Goal: Information Seeking & Learning: Learn about a topic

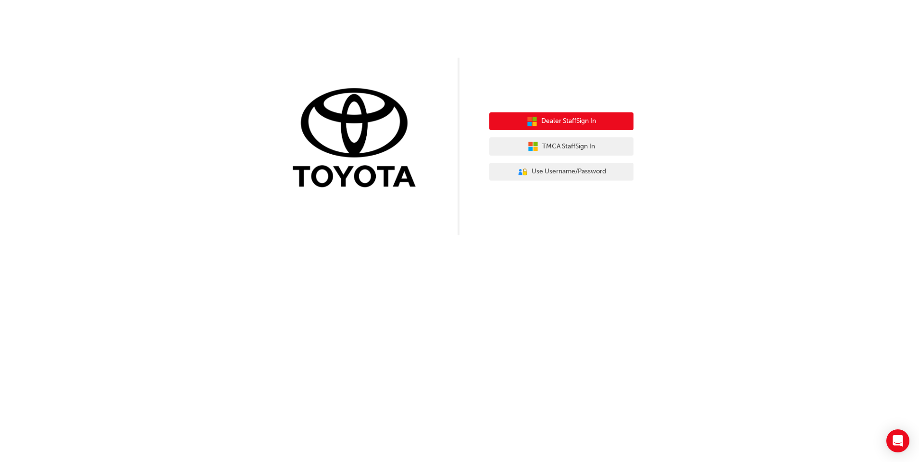
click at [513, 118] on button "Dealer Staff Sign In" at bounding box center [561, 121] width 144 height 18
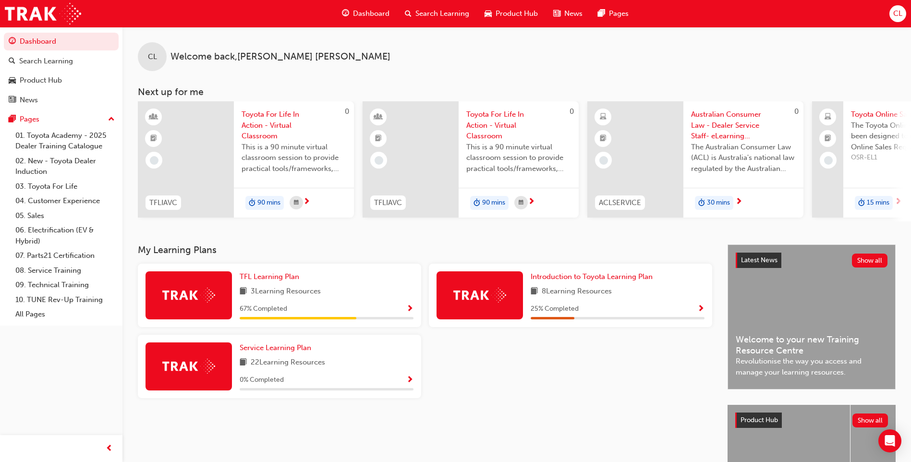
click at [555, 406] on div "TFL Learning Plan 3 Learning Resources 67 % Completed Introduction to Toyota Le…" at bounding box center [425, 335] width 582 height 142
click at [42, 218] on link "05. Sales" at bounding box center [65, 216] width 107 height 15
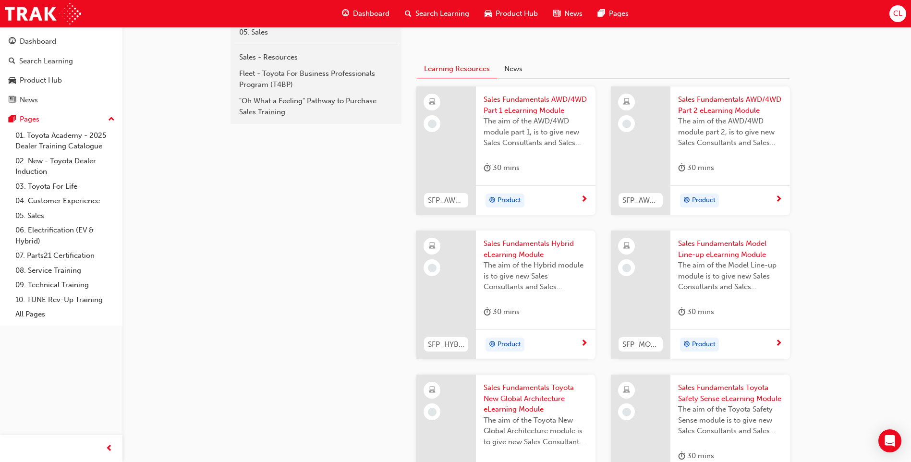
scroll to position [240, 0]
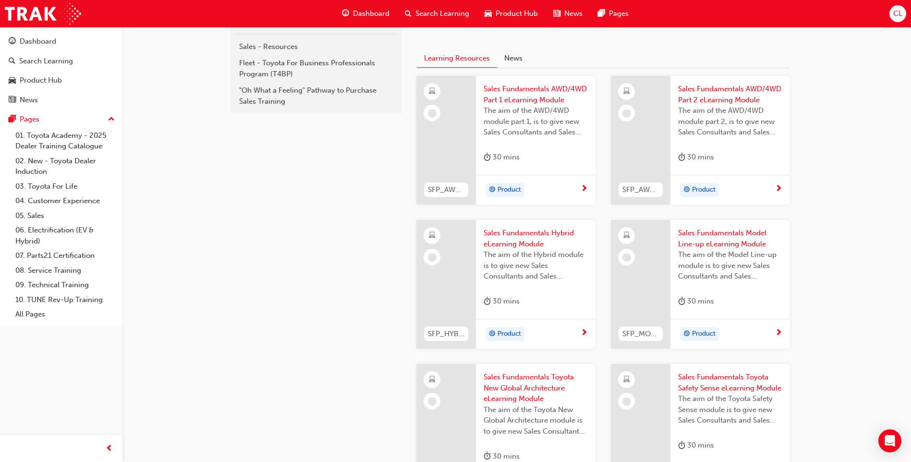
click at [581, 188] on span "next-icon" at bounding box center [584, 189] width 7 height 9
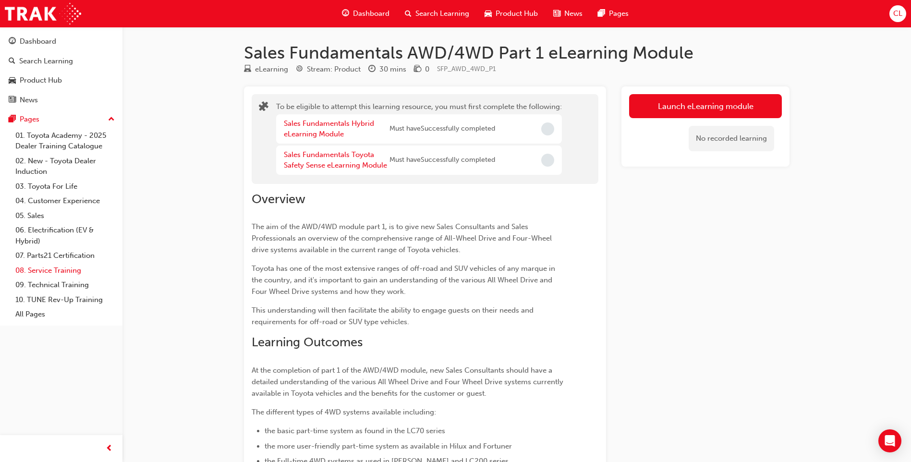
click at [33, 271] on link "08. Service Training" at bounding box center [65, 270] width 107 height 15
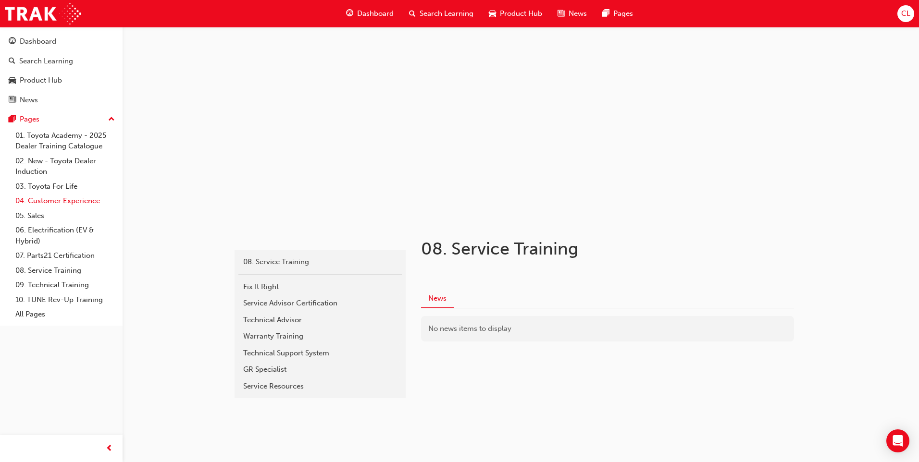
click at [37, 205] on link "04. Customer Experience" at bounding box center [65, 201] width 107 height 15
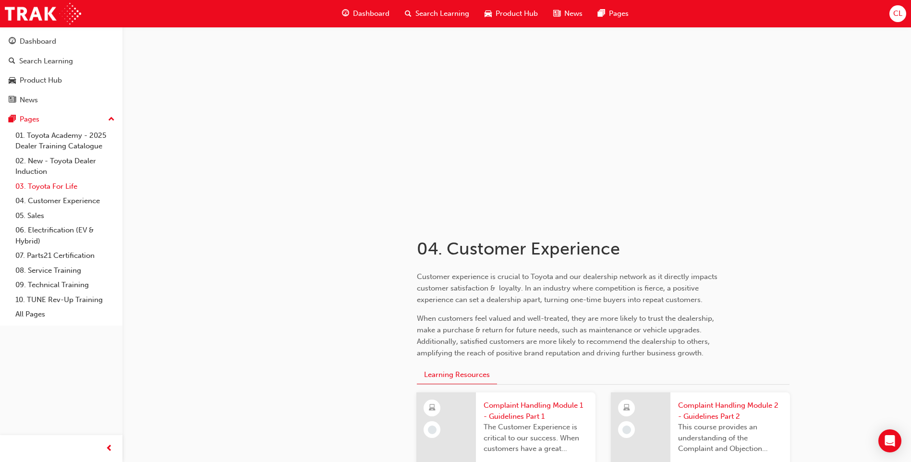
click at [45, 190] on link "03. Toyota For Life" at bounding box center [65, 186] width 107 height 15
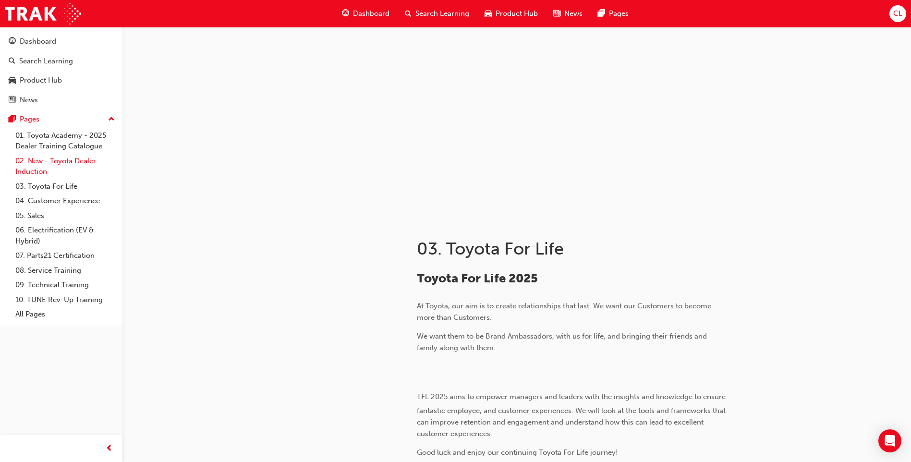
click at [46, 172] on link "02. New - Toyota Dealer Induction" at bounding box center [65, 166] width 107 height 25
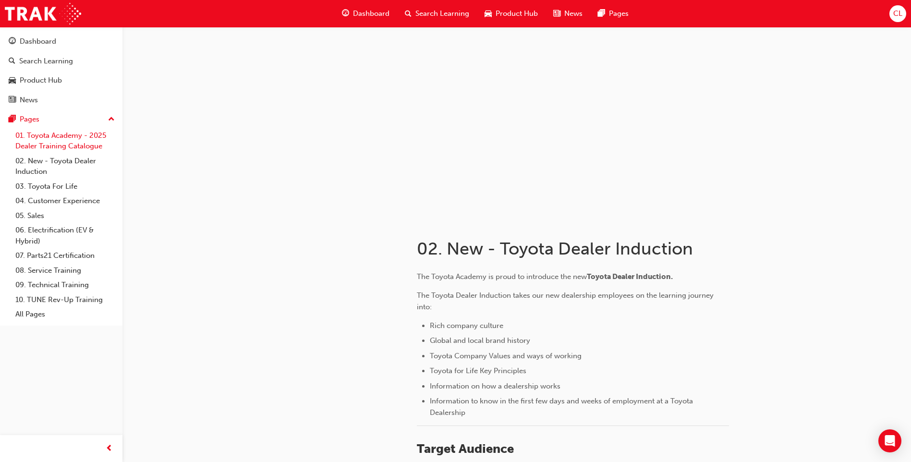
click at [43, 143] on link "01. Toyota Academy - 2025 Dealer Training Catalogue" at bounding box center [65, 140] width 107 height 25
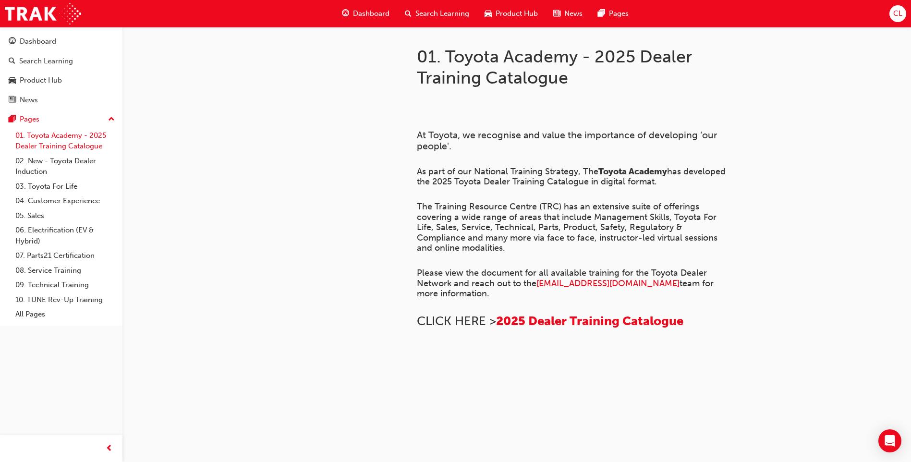
scroll to position [80, 0]
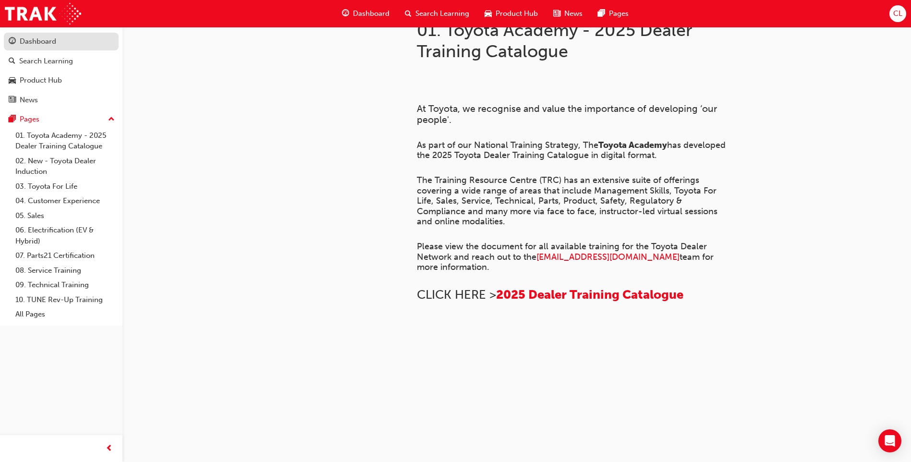
click at [48, 36] on div "Dashboard" at bounding box center [38, 41] width 37 height 11
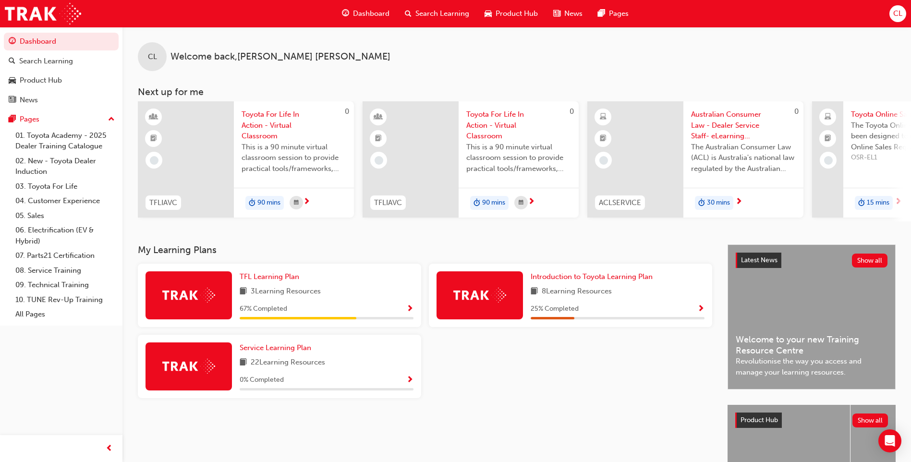
click at [408, 312] on span "Show Progress" at bounding box center [409, 309] width 7 height 9
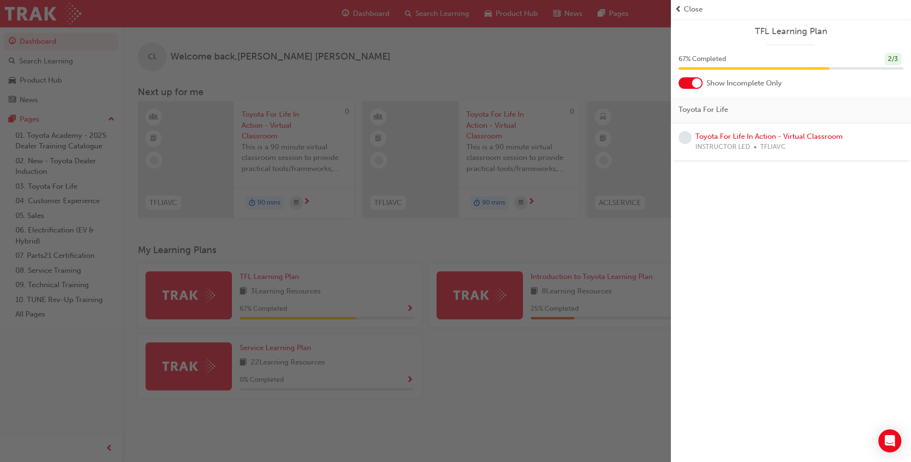
click at [688, 16] on div "Close" at bounding box center [791, 9] width 240 height 19
click at [683, 8] on div "Close" at bounding box center [791, 9] width 233 height 11
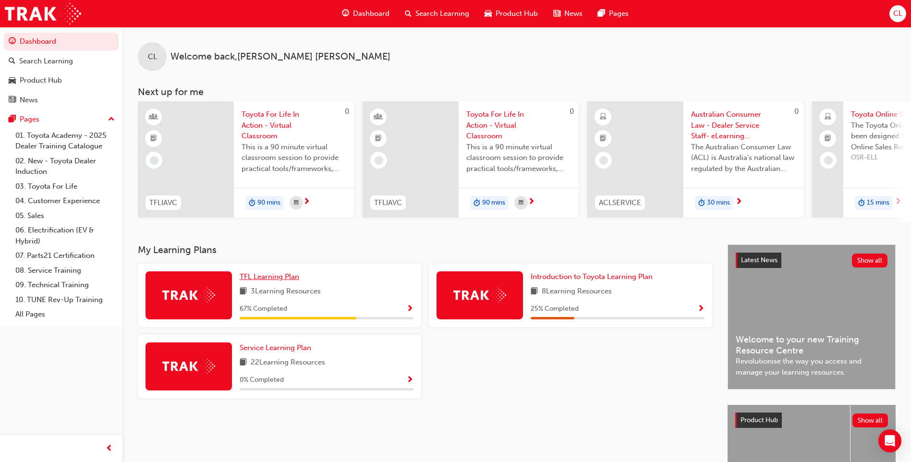
click at [262, 277] on span "TFL Learning Plan" at bounding box center [270, 276] width 60 height 9
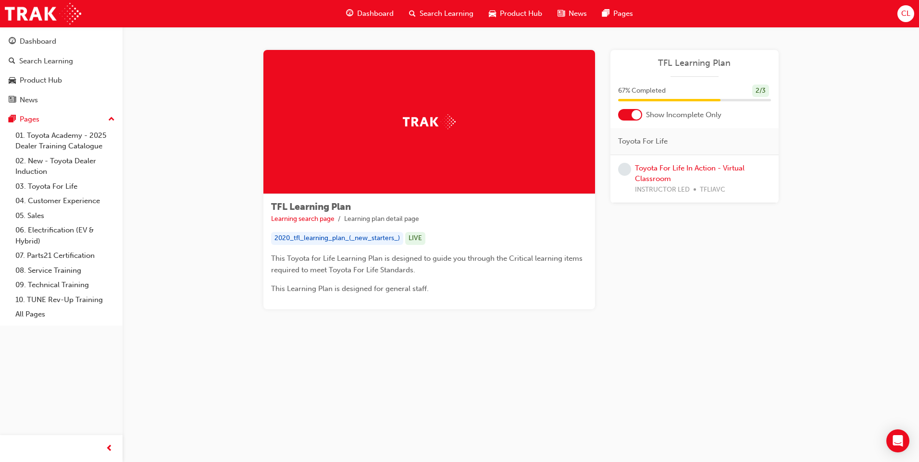
click at [650, 172] on div "Toyota For Life In Action - Virtual Classroom INSTRUCTOR LED TFLIAVC" at bounding box center [703, 179] width 136 height 33
click at [499, 5] on div "Product Hub" at bounding box center [515, 14] width 69 height 20
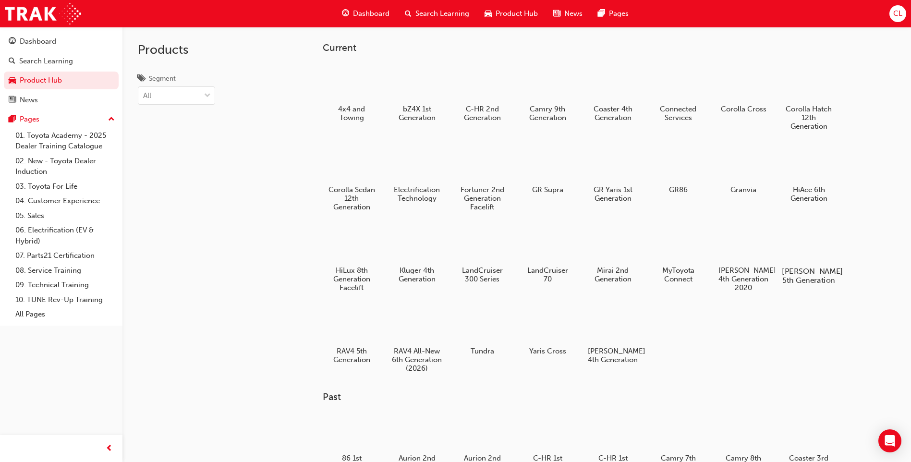
click at [825, 248] on div at bounding box center [809, 243] width 53 height 38
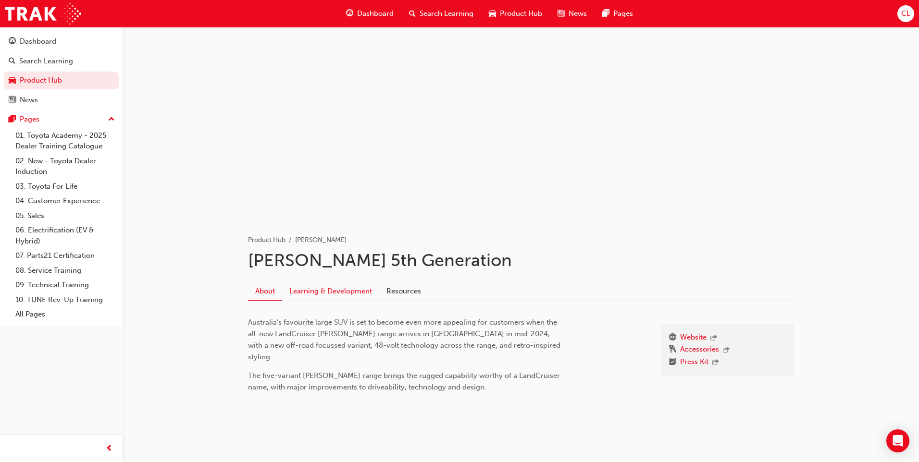
click at [314, 287] on link "Learning & Development" at bounding box center [330, 291] width 97 height 18
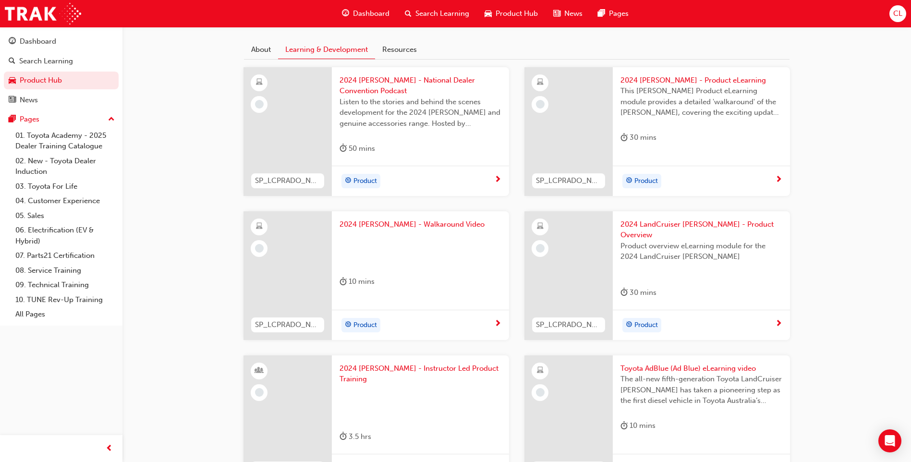
scroll to position [152, 0]
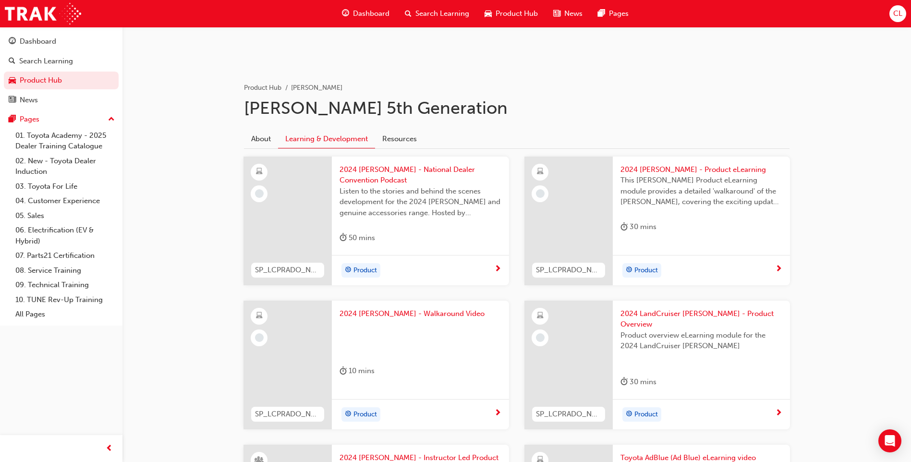
click at [776, 270] on span "next-icon" at bounding box center [779, 269] width 7 height 9
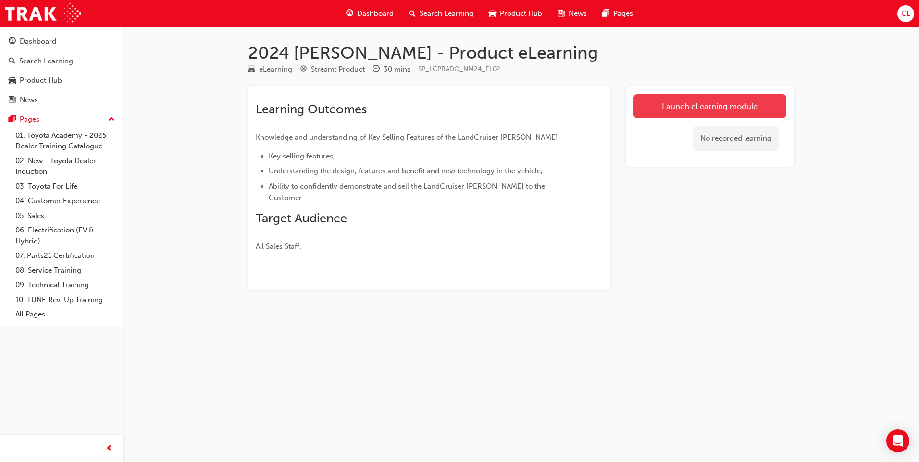
click at [654, 99] on link "Launch eLearning module" at bounding box center [709, 106] width 153 height 24
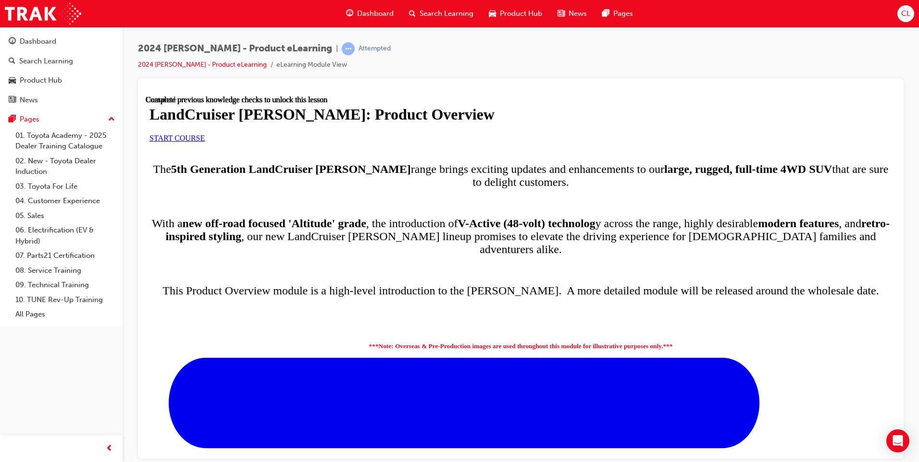
click at [205, 142] on link "START COURSE" at bounding box center [176, 138] width 55 height 8
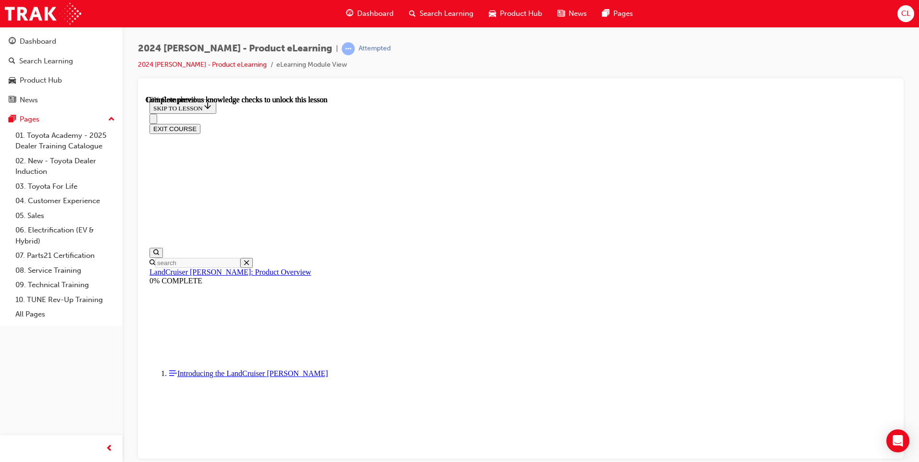
scroll to position [538, 0]
drag, startPoint x: 412, startPoint y: 445, endPoint x: 653, endPoint y: 445, distance: 240.7
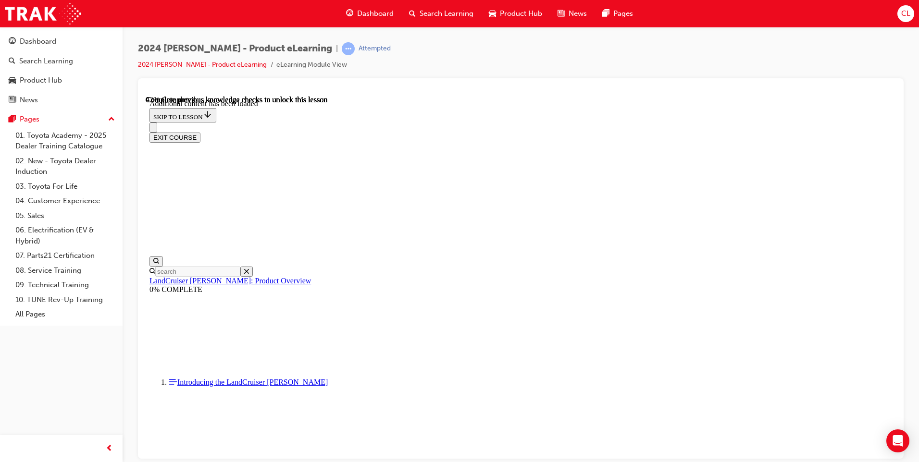
scroll to position [1204, 0]
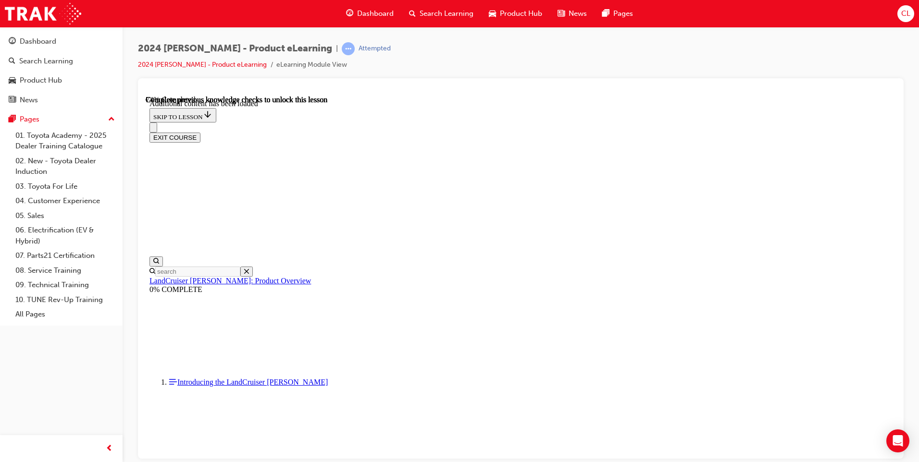
radio input "true"
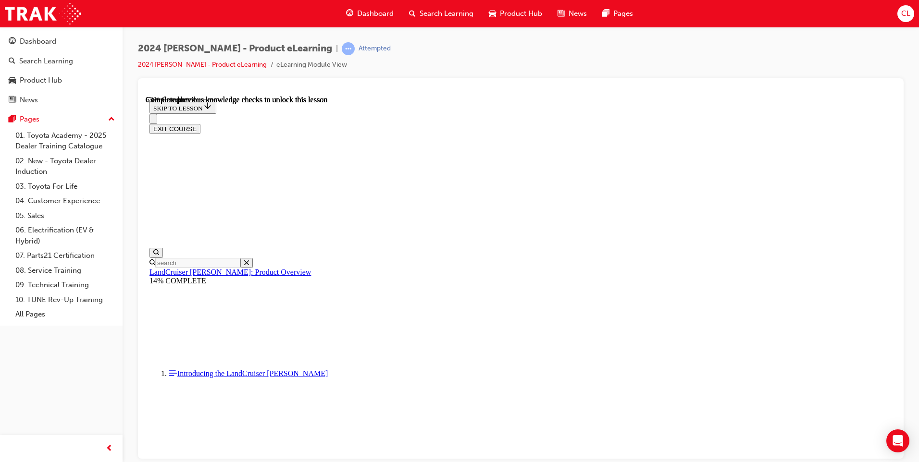
scroll to position [1282, 0]
